Goal: Task Accomplishment & Management: Use online tool/utility

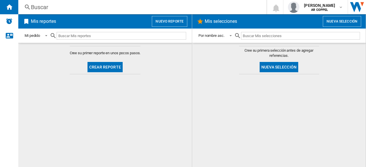
click at [114, 68] on button "Crear reporte" at bounding box center [104, 67] width 35 height 10
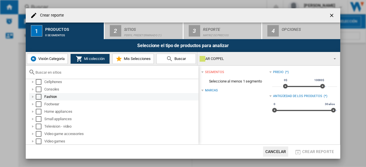
scroll to position [4, 0]
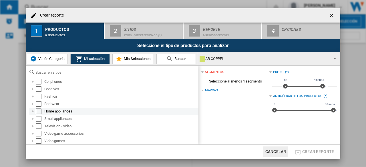
click at [34, 111] on div at bounding box center [33, 112] width 6 height 6
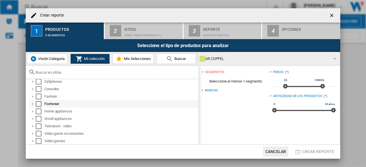
click at [33, 103] on div at bounding box center [33, 104] width 6 height 6
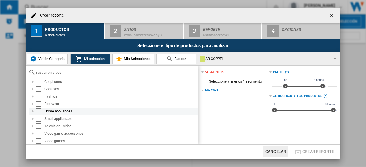
click at [33, 110] on div at bounding box center [33, 112] width 6 height 6
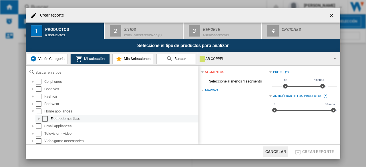
click at [38, 118] on div at bounding box center [39, 119] width 6 height 6
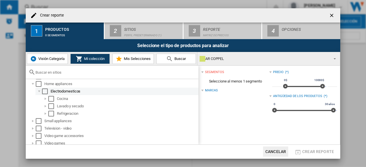
scroll to position [33, 0]
